Goal: Task Accomplishment & Management: Manage account settings

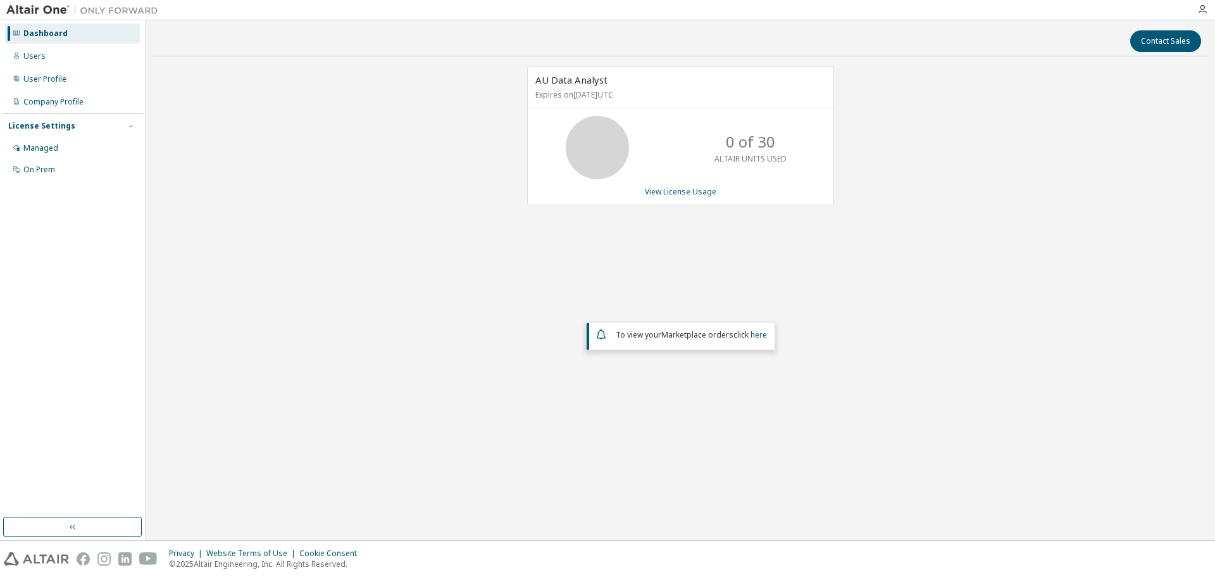
click at [264, 101] on div "AU Data Analyst Expires on [DATE] UTC 0 of 30 ALTAIR UNITS USED View License Us…" at bounding box center [680, 253] width 1057 height 375
click at [395, 166] on div "AU Data Analyst Expires on [DATE] UTC 0 of 30 ALTAIR UNITS USED View License Us…" at bounding box center [680, 253] width 1057 height 375
click at [277, 91] on div "AU Data Analyst Expires on [DATE] UTC 0 of 30 ALTAIR UNITS USED View License Us…" at bounding box center [680, 253] width 1057 height 375
click at [571, 198] on div "AU Data Analyst Expires on [DATE] UTC 0 of 30 ALTAIR UNITS USED View License Us…" at bounding box center [680, 135] width 307 height 139
click at [487, 196] on div "AU Data Analyst Expires on [DATE] UTC 0 of 30 ALTAIR UNITS USED View License Us…" at bounding box center [680, 253] width 1057 height 375
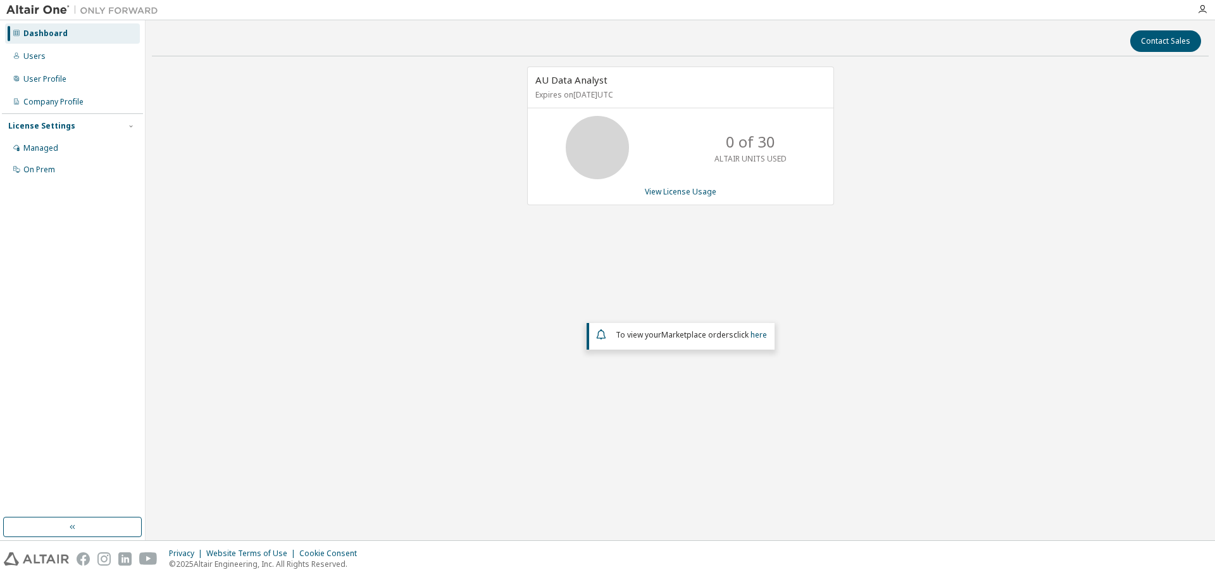
click at [358, 153] on div "AU Data Analyst Expires on [DATE] UTC 0 of 30 ALTAIR UNITS USED View License Us…" at bounding box center [680, 253] width 1057 height 375
click at [48, 54] on div "Users" at bounding box center [72, 56] width 135 height 20
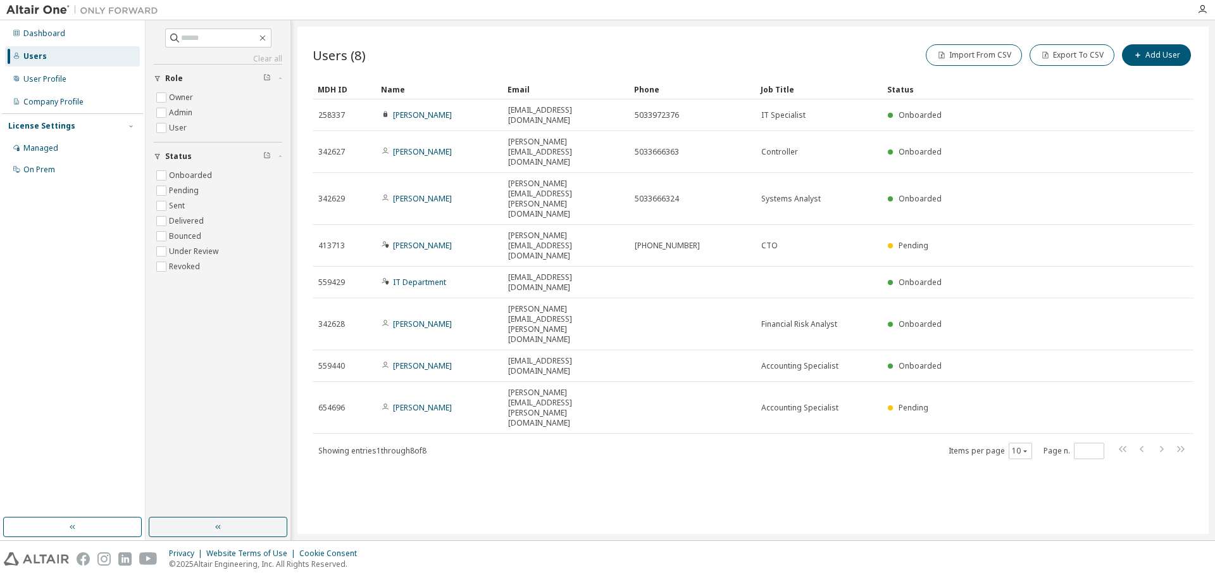
click at [485, 52] on div "Users (8) Import From CSV Export To CSV Add User" at bounding box center [753, 55] width 881 height 27
click at [1179, 54] on button "Add User" at bounding box center [1156, 55] width 69 height 22
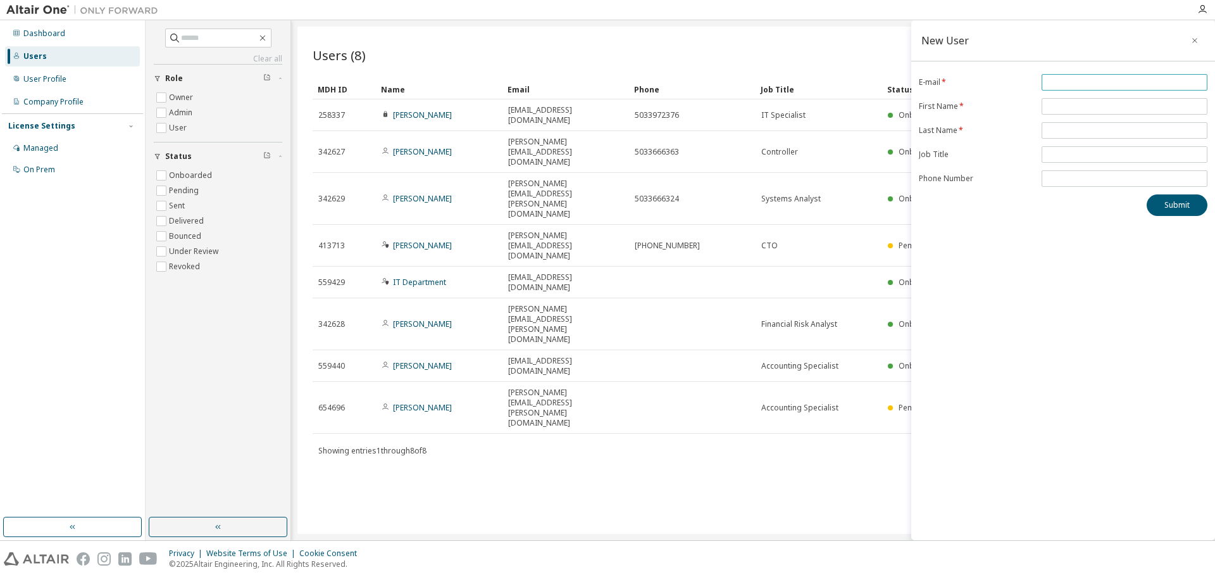
click at [1105, 83] on input "email" at bounding box center [1125, 82] width 160 height 10
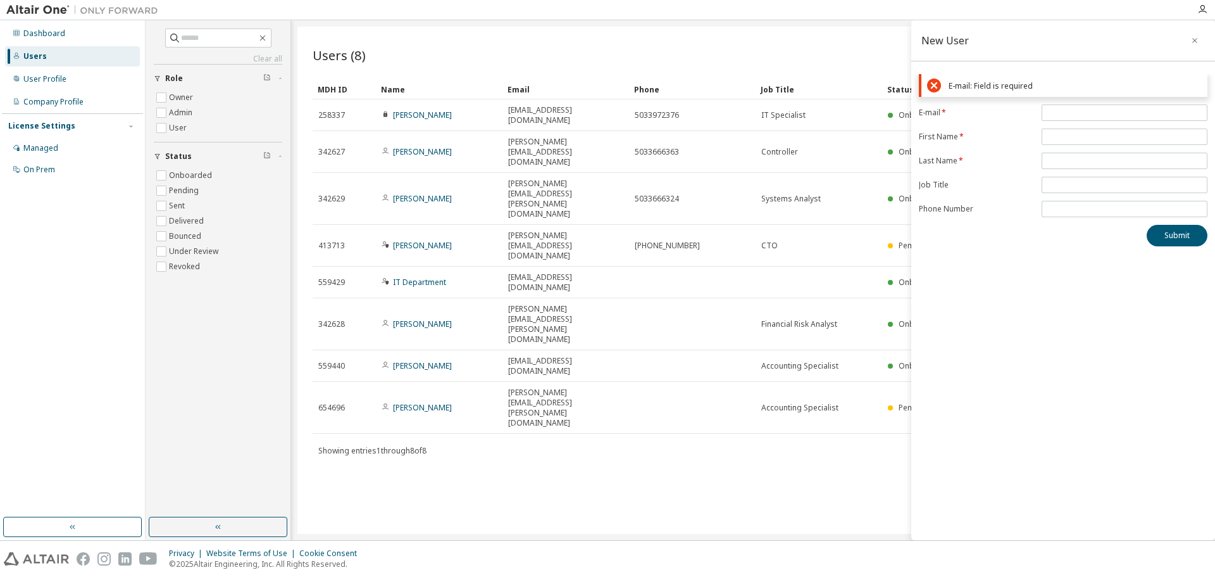
click at [1015, 175] on form "E-mail * First Name * Last Name * Job Title Phone Number" at bounding box center [1063, 160] width 289 height 113
click at [731, 337] on div "Users (8) Import From CSV Export To CSV Add User Clear Load Save Save As Field …" at bounding box center [754, 280] width 912 height 507
click at [555, 357] on div "Users (8) Import From CSV Export To CSV Add User Clear Load Save Save As Field …" at bounding box center [754, 280] width 912 height 507
click at [1193, 37] on icon "button" at bounding box center [1195, 40] width 9 height 10
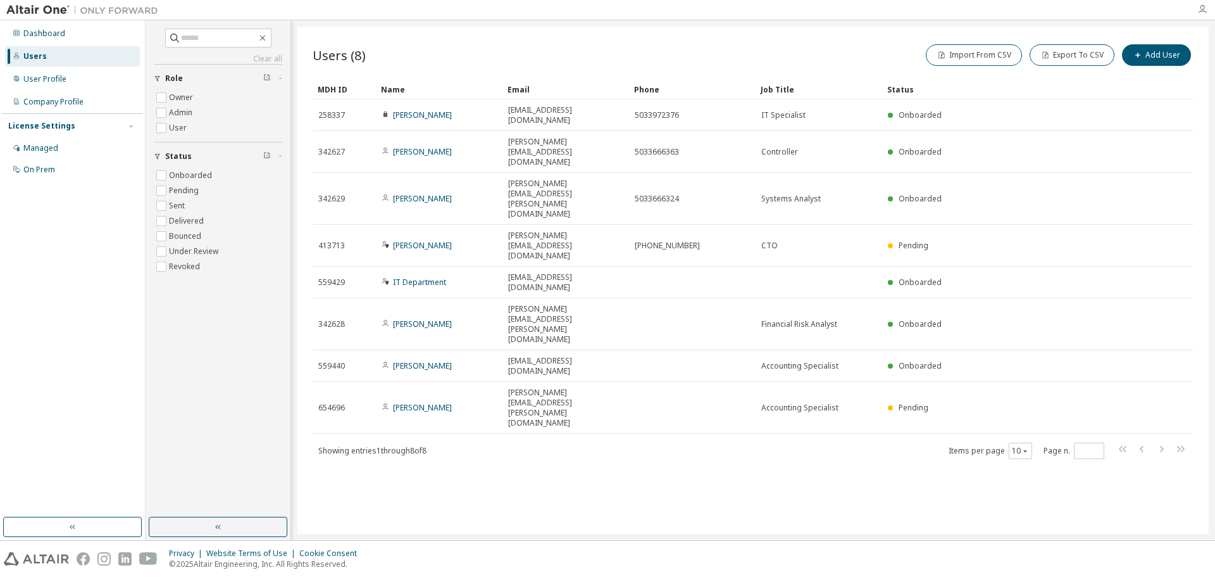
click at [1207, 11] on icon "button" at bounding box center [1203, 9] width 10 height 10
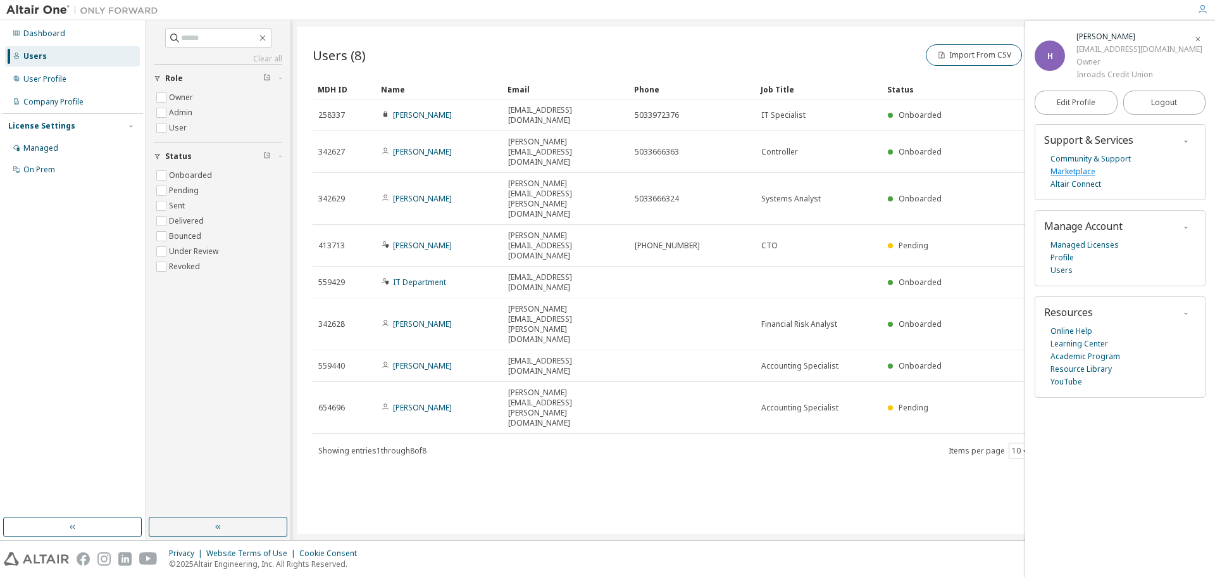
click at [1077, 173] on link "Marketplace" at bounding box center [1073, 171] width 45 height 13
click at [505, 44] on div "Users (8) Import From CSV Export To CSV Add User" at bounding box center [753, 55] width 881 height 27
click at [1074, 341] on link "Learning Center" at bounding box center [1080, 343] width 58 height 13
click at [1110, 154] on link "Community & Support" at bounding box center [1091, 159] width 80 height 13
click at [1099, 154] on link "Community & Support" at bounding box center [1091, 159] width 80 height 13
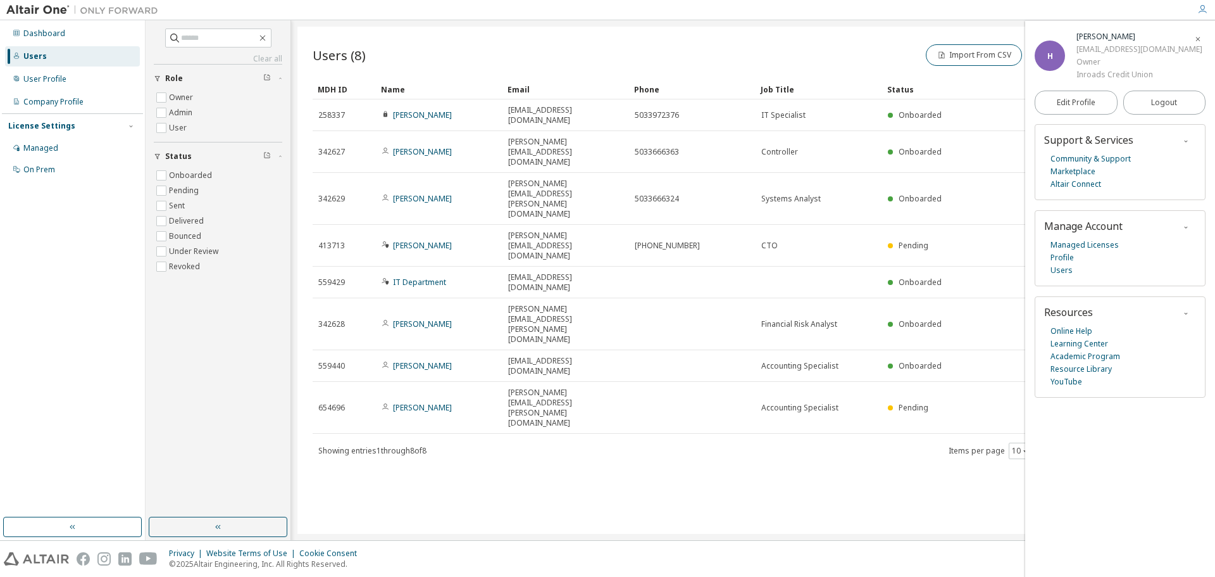
click at [529, 45] on div "Users (8) Import From CSV Export To CSV Add User" at bounding box center [753, 55] width 881 height 27
click at [1196, 34] on icon "button" at bounding box center [1199, 39] width 8 height 10
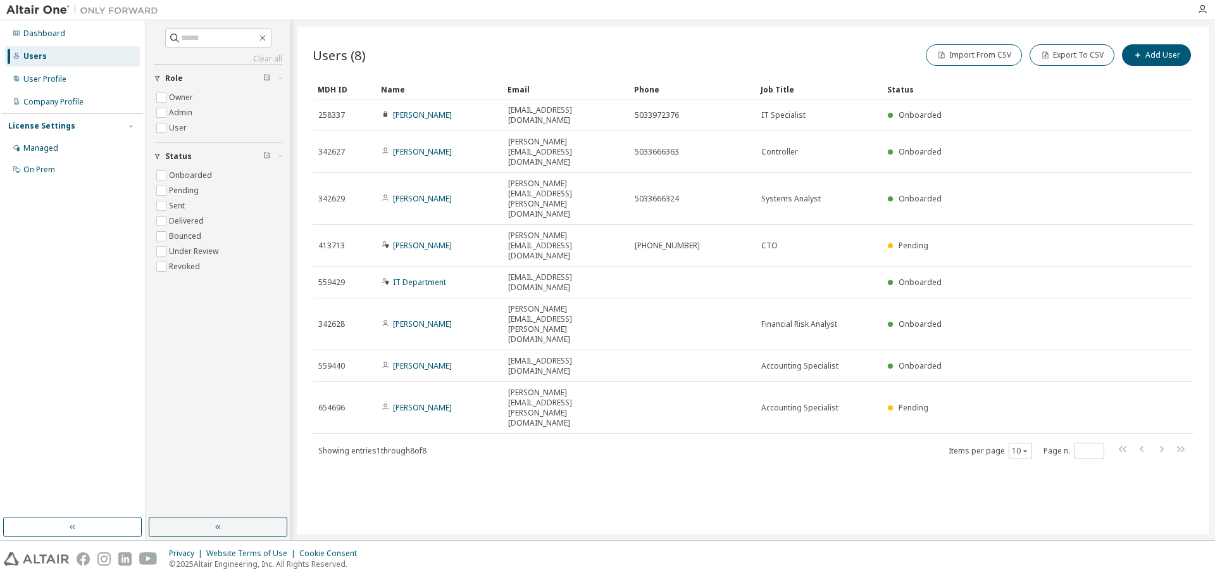
click at [522, 52] on div "Users (8) Import From CSV Export To CSV Add User" at bounding box center [753, 55] width 881 height 27
click at [777, 420] on div "Users (8) Import From CSV Export To CSV Add User Clear Load Save Save As Field …" at bounding box center [754, 280] width 912 height 507
